Goal: Obtain resource: Download file/media

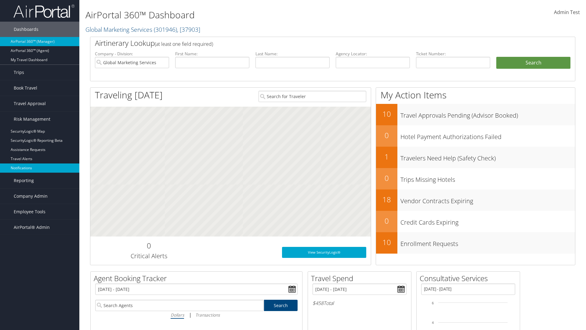
click at [40, 168] on link "Notifications" at bounding box center [39, 167] width 79 height 9
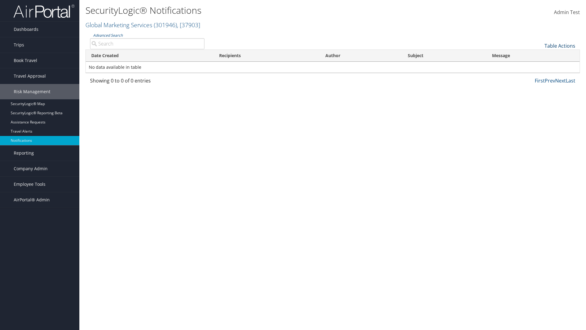
click at [560, 45] on link "Table Actions" at bounding box center [559, 45] width 31 height 7
click at [539, 55] on link "Download Report" at bounding box center [539, 55] width 80 height 10
click at [560, 45] on link "Table Actions" at bounding box center [559, 45] width 31 height 7
click at [539, 65] on link "Column Visibility" at bounding box center [539, 65] width 80 height 10
click at [539, 56] on link "Date Created" at bounding box center [539, 56] width 80 height 10
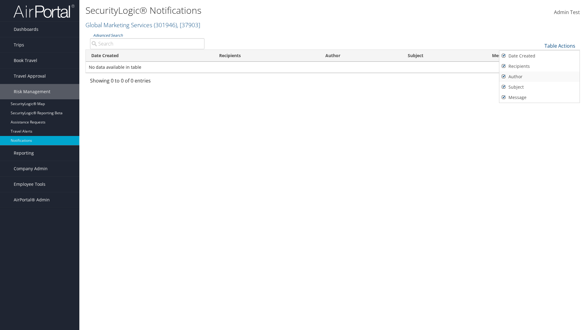
click at [539, 66] on link "Recipients" at bounding box center [539, 66] width 80 height 10
click at [539, 76] on link "Author" at bounding box center [539, 76] width 80 height 10
click at [539, 87] on link "Subject" at bounding box center [539, 87] width 80 height 10
click at [539, 97] on link "Message" at bounding box center [539, 97] width 80 height 10
click at [293, 165] on div at bounding box center [293, 165] width 586 height 330
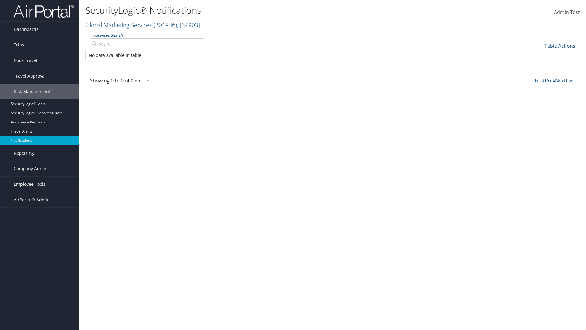
scroll to position [7, 0]
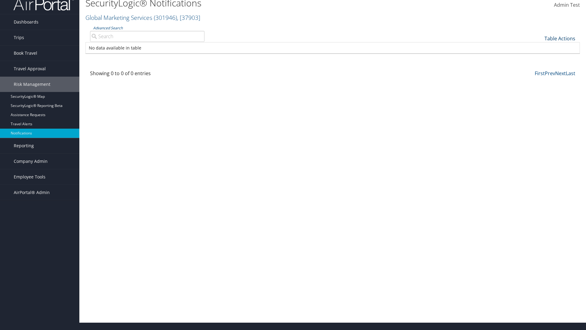
click at [560, 38] on link "Table Actions" at bounding box center [559, 38] width 31 height 7
click at [539, 48] on link "Date Created" at bounding box center [539, 48] width 80 height 10
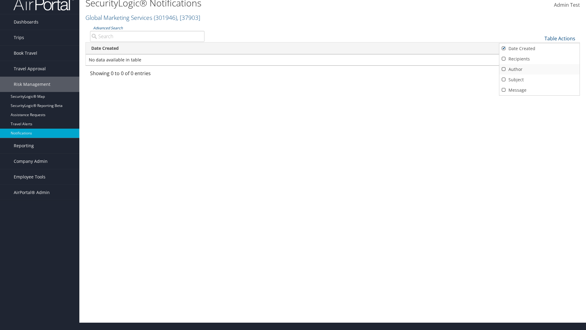
click at [539, 59] on link "Recipients" at bounding box center [539, 59] width 80 height 10
click at [539, 69] on link "Author" at bounding box center [539, 69] width 80 height 10
click at [539, 79] on link "Subject" at bounding box center [539, 79] width 80 height 10
click at [539, 90] on link "Message" at bounding box center [539, 90] width 80 height 10
click at [293, 165] on div at bounding box center [293, 165] width 586 height 330
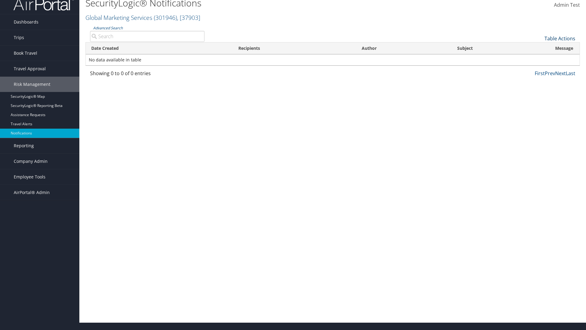
click at [560, 38] on link "Table Actions" at bounding box center [559, 38] width 31 height 7
click at [539, 68] on link "Page Length" at bounding box center [539, 68] width 80 height 10
click at [539, 59] on link "25" at bounding box center [539, 59] width 80 height 10
